Goal: Navigation & Orientation: Find specific page/section

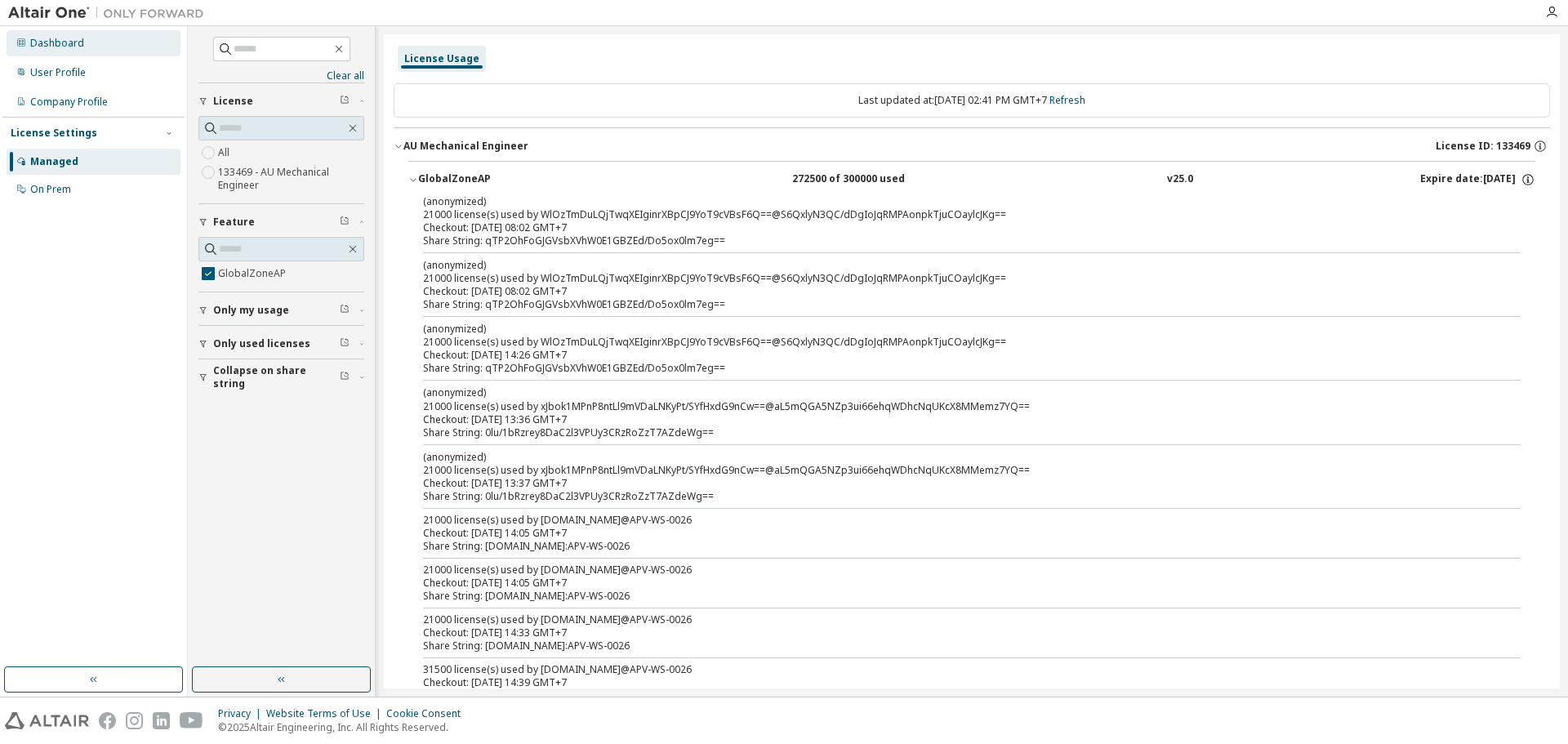
click at [90, 49] on div "Dashboard" at bounding box center [93, 43] width 174 height 26
